Goal: Find specific page/section: Find specific page/section

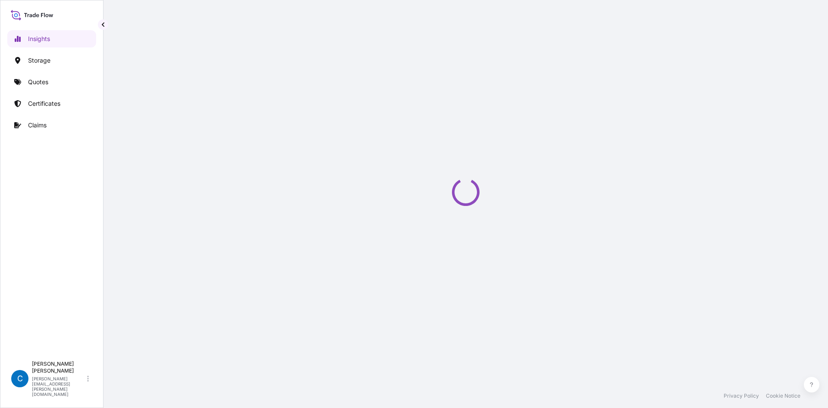
select select "2025"
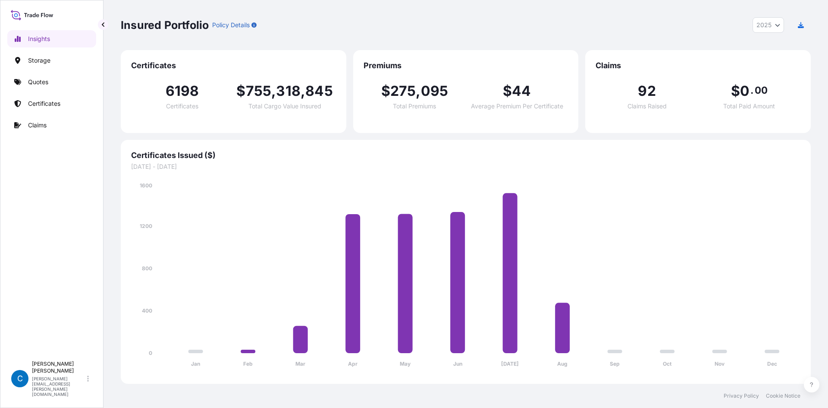
click at [45, 126] on p "Claims" at bounding box center [37, 125] width 19 height 9
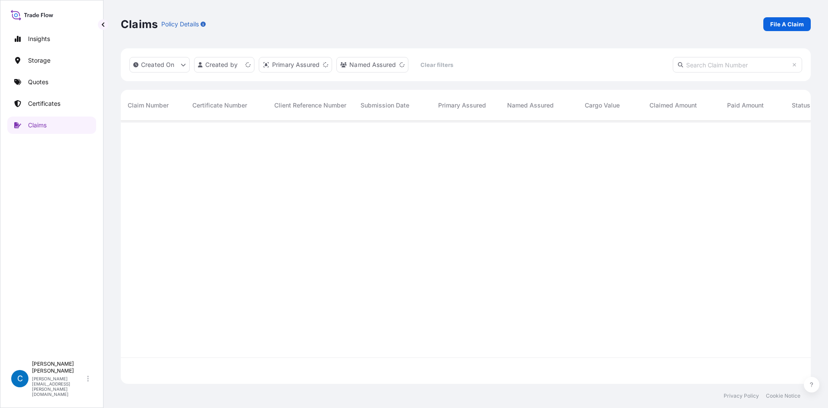
scroll to position [261, 684]
click at [233, 69] on html "Insights Storage Quotes Certificates Claims C [PERSON_NAME] [PERSON_NAME][EMAIL…" at bounding box center [414, 225] width 828 height 450
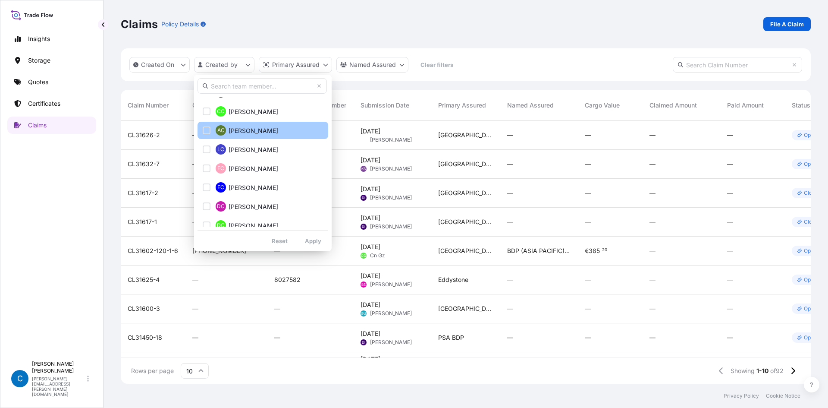
scroll to position [604, 0]
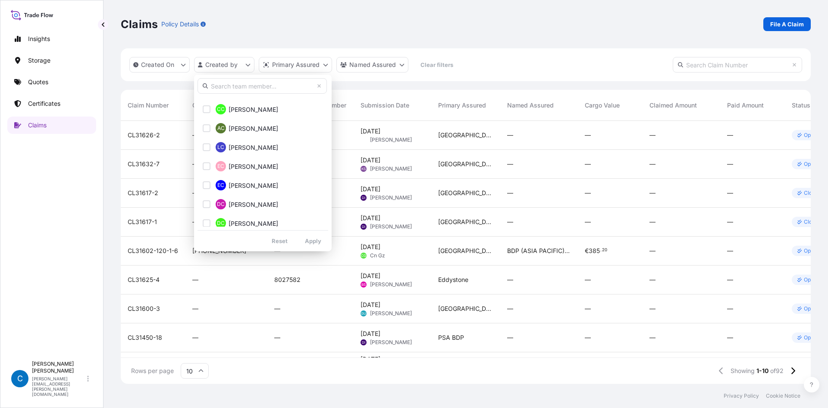
click at [259, 89] on input "text" at bounding box center [262, 86] width 129 height 16
type input "[PERSON_NAME]"
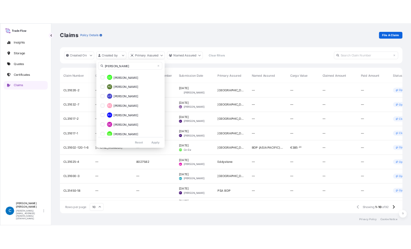
scroll to position [0, 0]
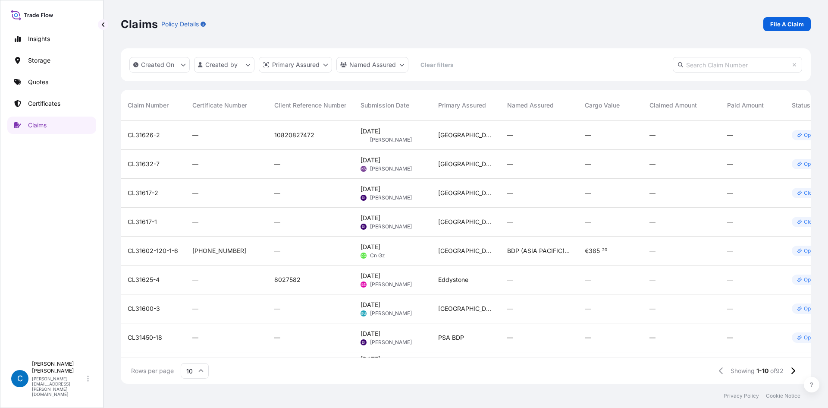
click at [184, 67] on html "Insights Storage Quotes Certificates Claims C [PERSON_NAME] [PERSON_NAME][EMAIL…" at bounding box center [414, 225] width 828 height 450
click at [230, 65] on html "Insights Storage Quotes Certificates Claims C [PERSON_NAME] [PERSON_NAME][EMAIL…" at bounding box center [414, 225] width 828 height 450
click at [246, 83] on input "text" at bounding box center [262, 86] width 129 height 16
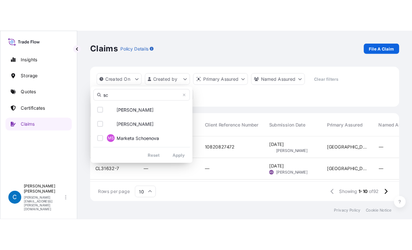
scroll to position [7, 7]
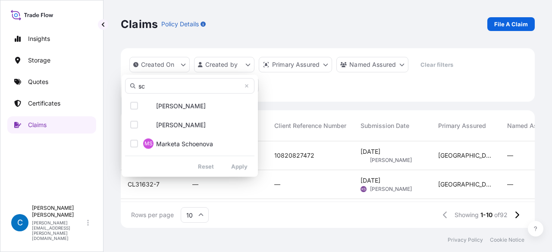
type input "sc"
